Goal: Task Accomplishment & Management: Manage account settings

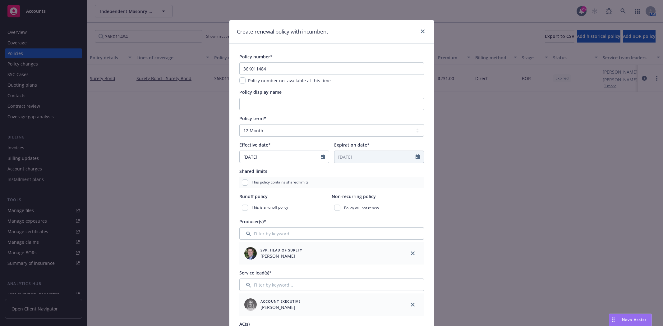
select select "12"
select select "CA"
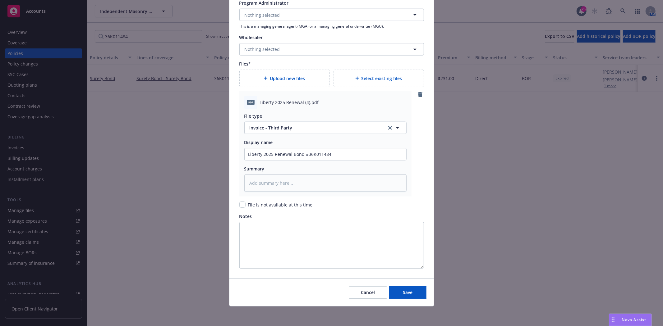
type textarea "x"
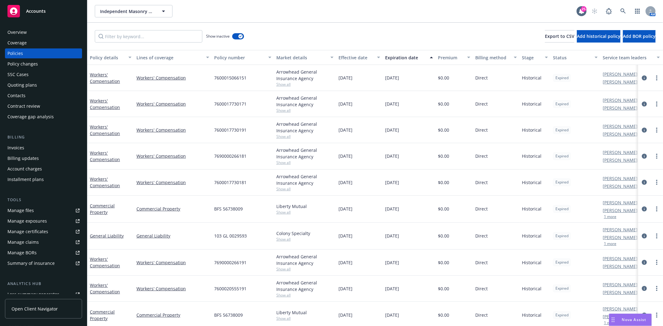
click at [39, 12] on span "Accounts" at bounding box center [36, 11] width 20 height 5
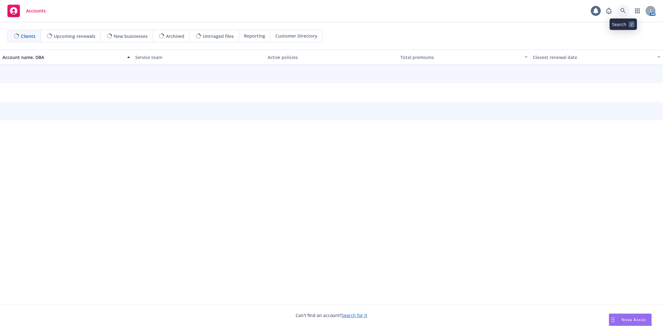
click at [626, 12] on link at bounding box center [623, 11] width 12 height 12
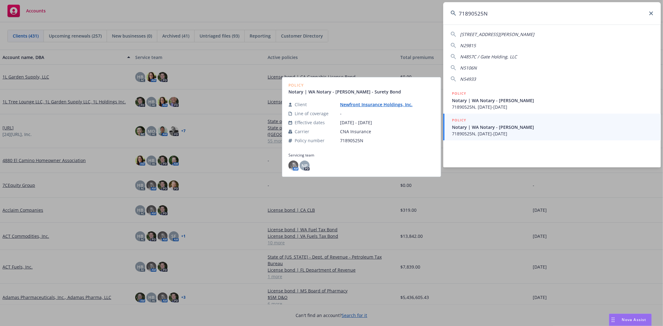
type input "71890525N"
click at [503, 127] on span "Notary | WA Notary - [PERSON_NAME]" at bounding box center [552, 127] width 201 height 7
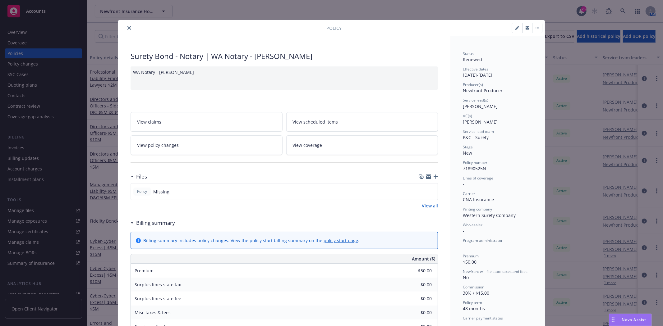
click at [127, 27] on icon "close" at bounding box center [129, 28] width 4 height 4
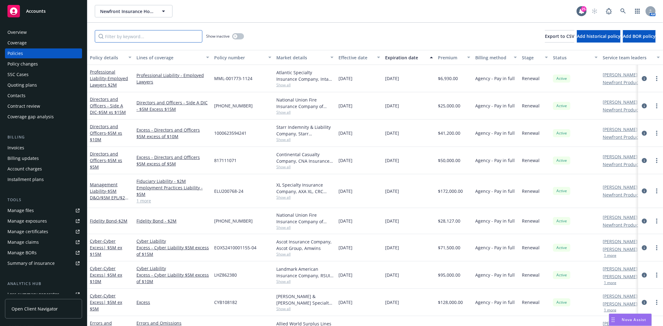
click at [125, 38] on input "Filter by keyword..." at bounding box center [149, 36] width 108 height 12
paste input "71890525N"
type input "71890525N"
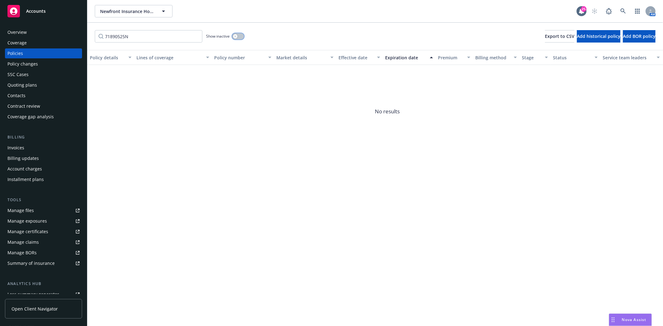
click at [238, 37] on button "button" at bounding box center [238, 36] width 12 height 6
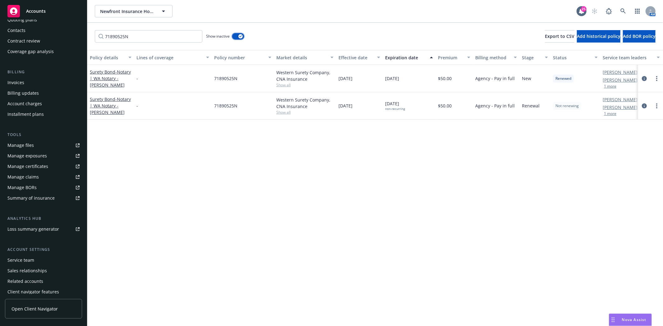
scroll to position [79, 0]
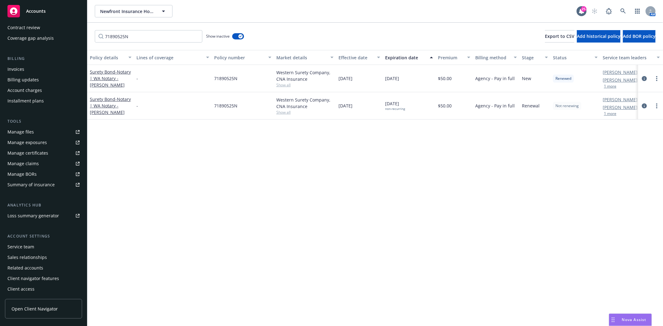
click at [42, 17] on link "Accounts" at bounding box center [43, 10] width 77 height 17
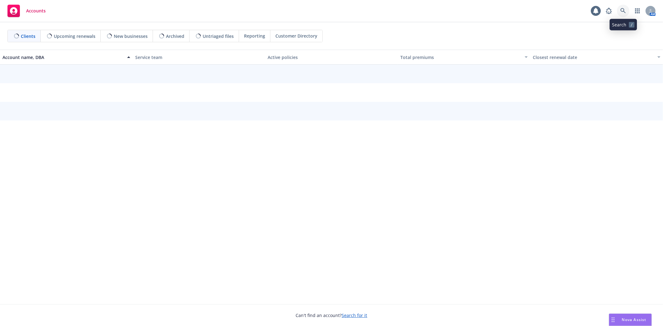
click at [624, 11] on icon at bounding box center [623, 11] width 6 height 6
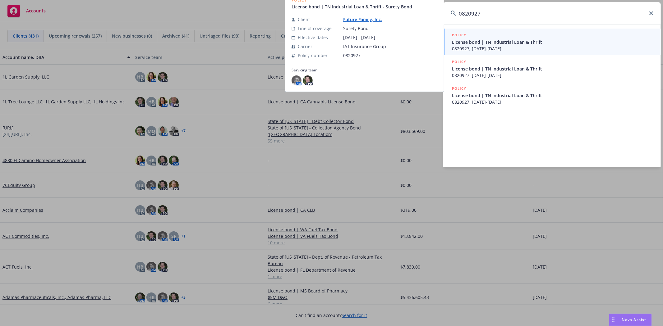
type input "0820927"
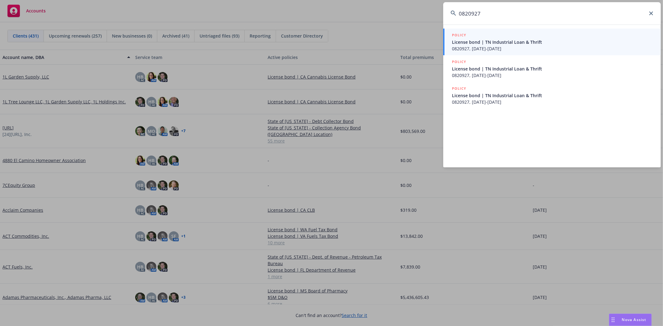
click at [483, 39] on span "License bond | TN Industrial Loan & Thrift" at bounding box center [552, 42] width 201 height 7
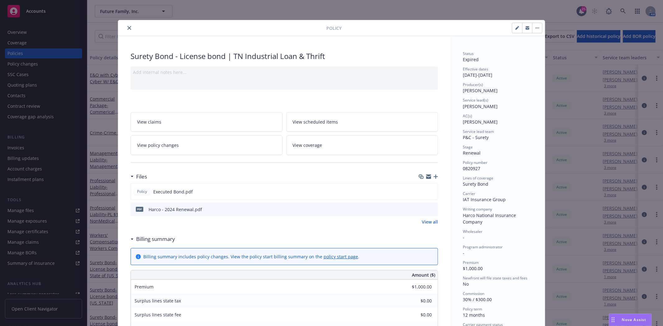
click at [512, 30] on button "button" at bounding box center [517, 28] width 10 height 10
select select "RENEWAL"
select select "12"
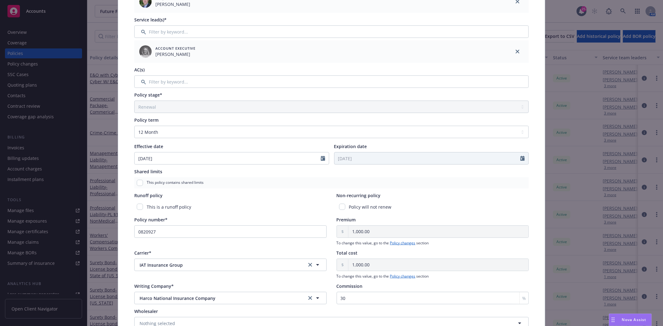
scroll to position [138, 0]
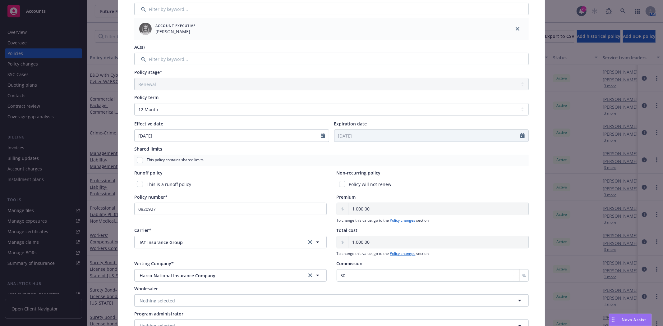
click at [337, 187] on div "Policy will not renew" at bounding box center [433, 184] width 192 height 11
click at [339, 187] on input "checkbox" at bounding box center [342, 184] width 6 height 6
checkbox input "true"
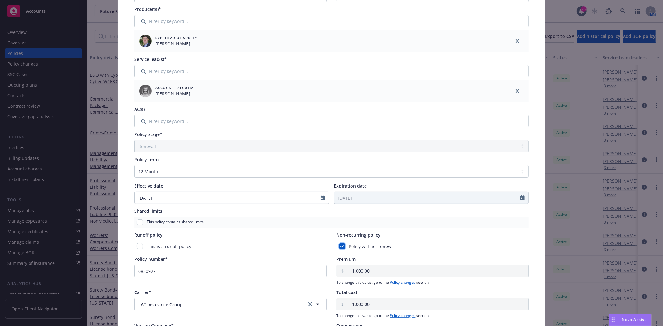
scroll to position [0, 0]
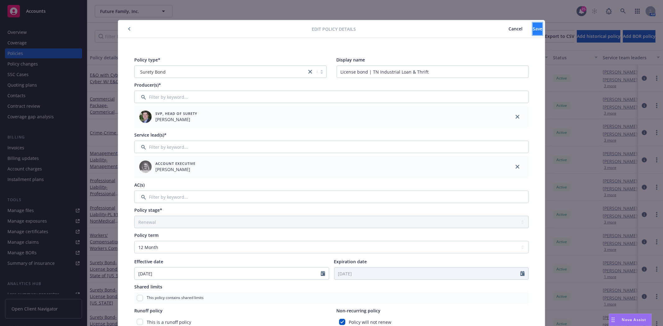
click at [533, 29] on span "Save" at bounding box center [538, 29] width 10 height 6
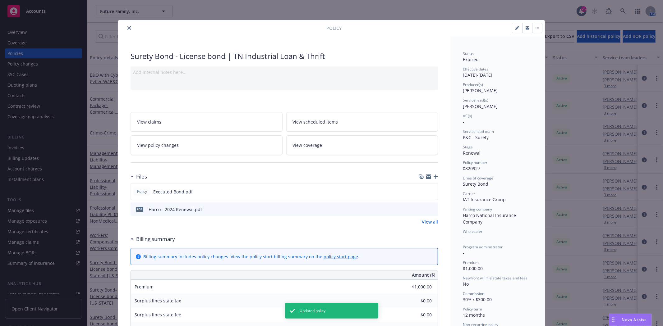
click at [126, 27] on button "close" at bounding box center [129, 27] width 7 height 7
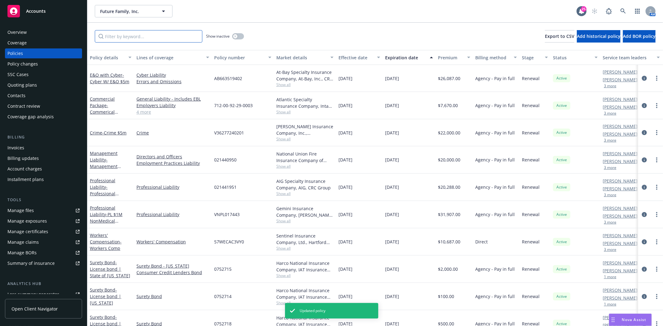
click at [126, 36] on input "Filter by keyword..." at bounding box center [149, 36] width 108 height 12
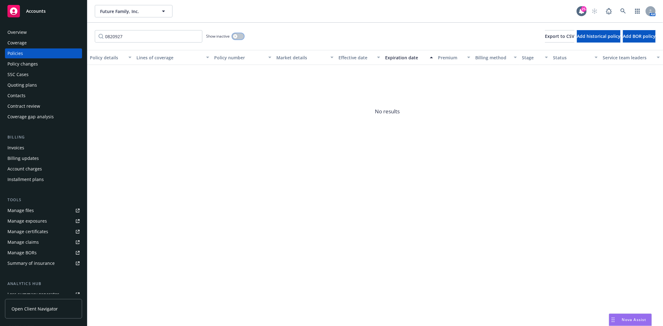
click at [234, 39] on button "button" at bounding box center [238, 36] width 12 height 6
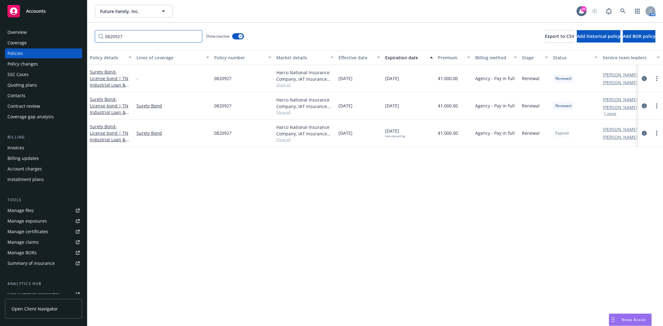
click at [176, 39] on input "0820927" at bounding box center [149, 36] width 108 height 12
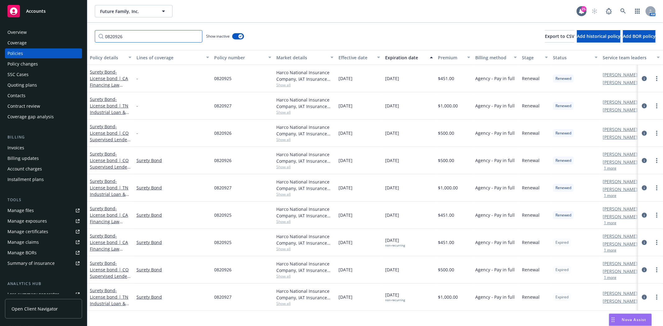
type input "0820926"
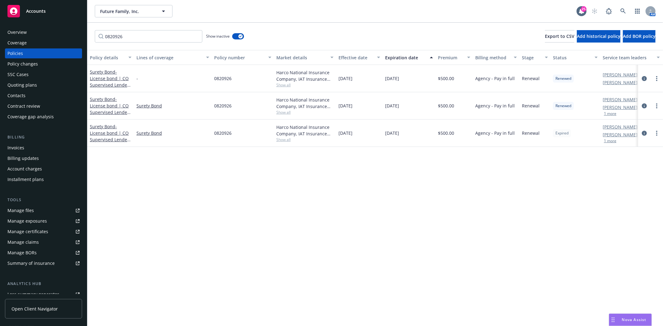
click at [121, 136] on div "Surety Bond - License bond | CO Supervised Lender Bond" at bounding box center [111, 133] width 42 height 20
click at [92, 134] on span "- License bond | CO Supervised Lender Bond" at bounding box center [110, 136] width 41 height 25
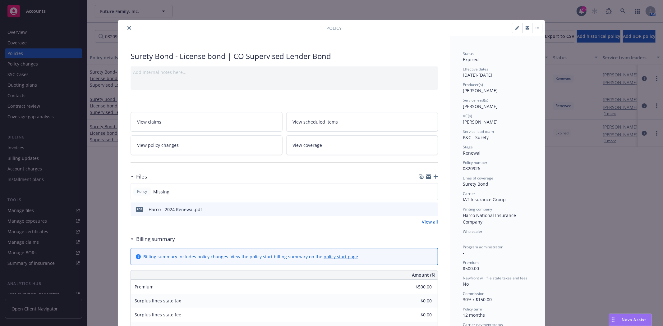
click at [515, 29] on icon "button" at bounding box center [516, 28] width 3 height 3
select select "RENEWAL"
select select "12"
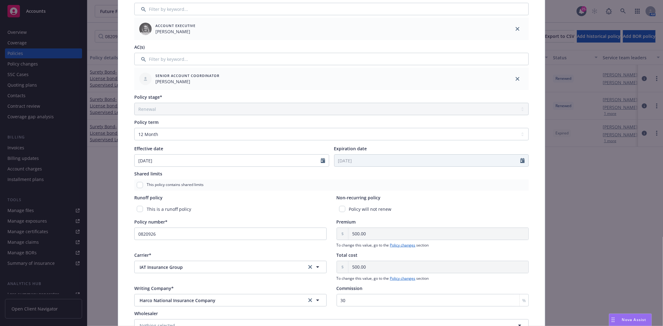
scroll to position [138, 0]
click at [339, 210] on input "checkbox" at bounding box center [342, 209] width 6 height 6
checkbox input "true"
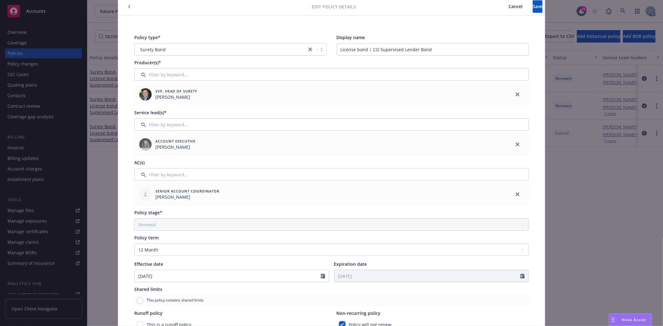
scroll to position [0, 0]
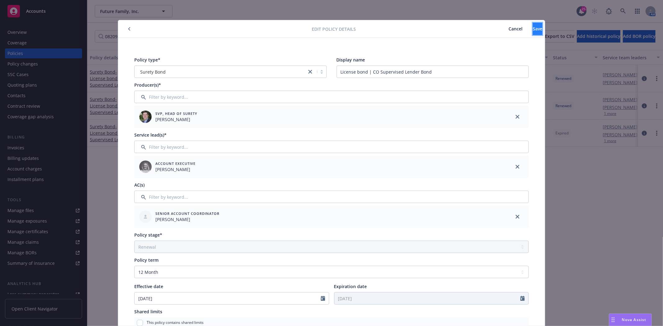
click at [533, 32] on button "Save" at bounding box center [538, 29] width 10 height 12
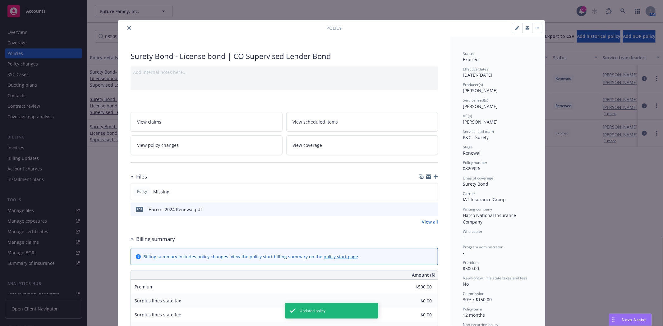
drag, startPoint x: 126, startPoint y: 30, endPoint x: 132, endPoint y: 38, distance: 10.2
click at [127, 29] on icon "close" at bounding box center [129, 28] width 4 height 4
